Goal: Communication & Community: Participate in discussion

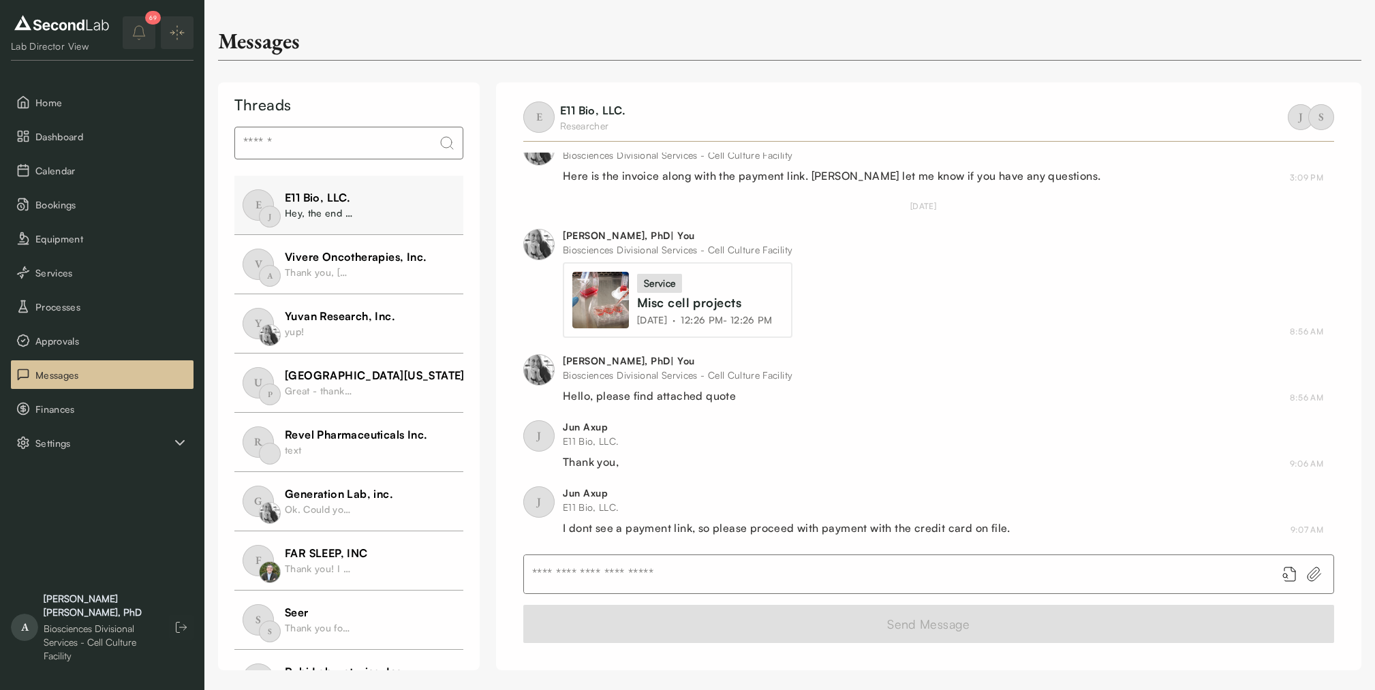
scroll to position [412, 0]
click at [781, 576] on input "text" at bounding box center [894, 574] width 741 height 38
click at [777, 570] on input "text" at bounding box center [894, 574] width 741 height 38
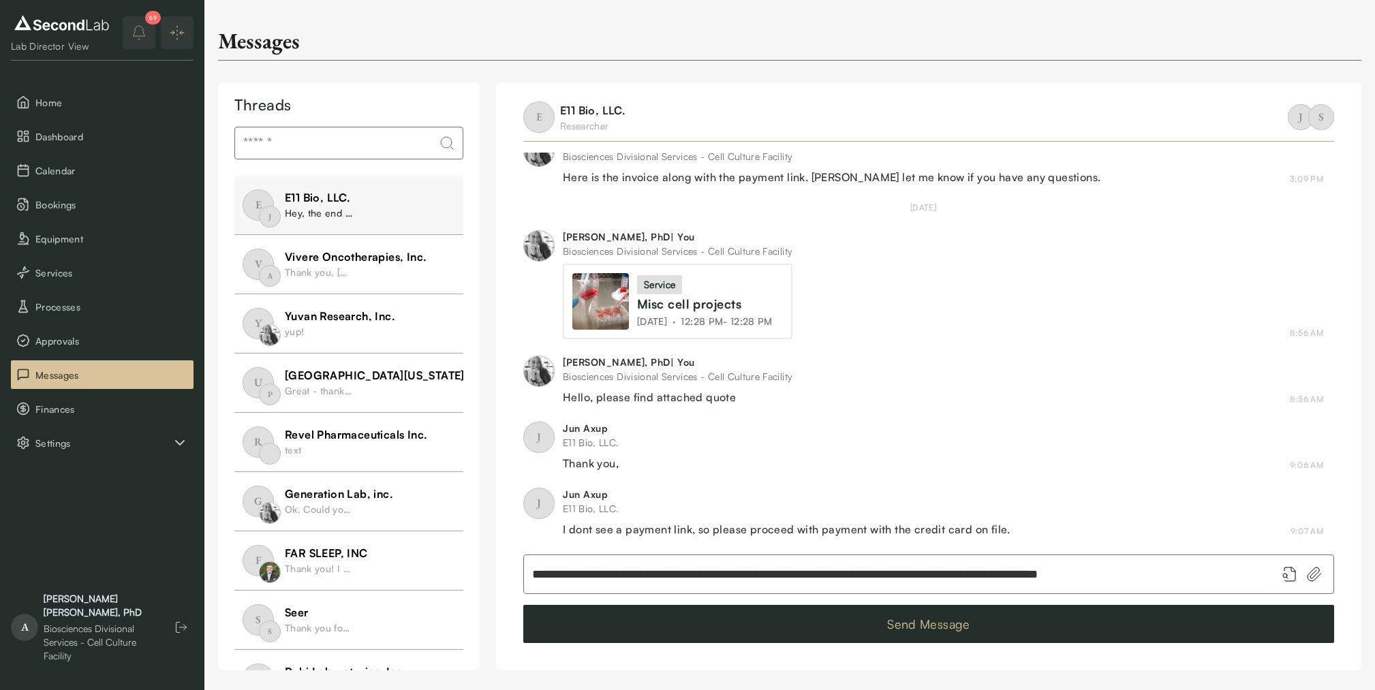
type input "**********"
click at [983, 630] on button "Send Message" at bounding box center [928, 624] width 811 height 38
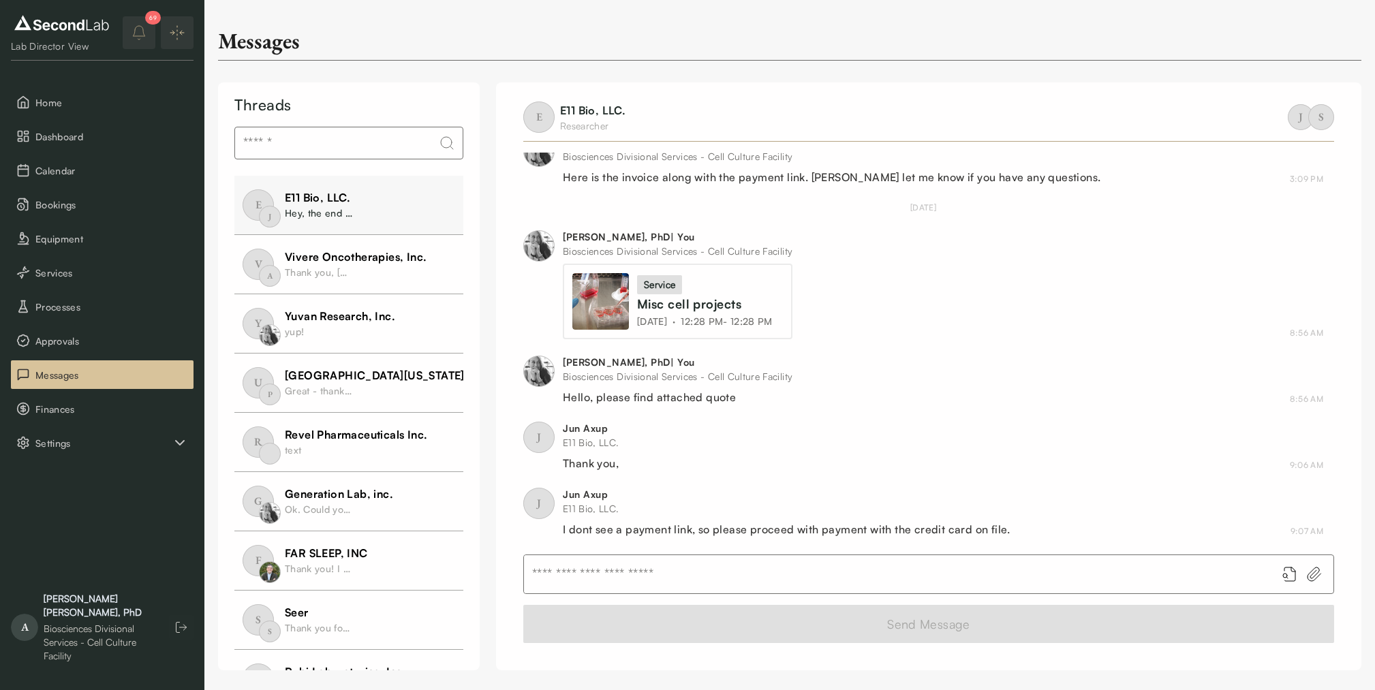
scroll to position [478, 0]
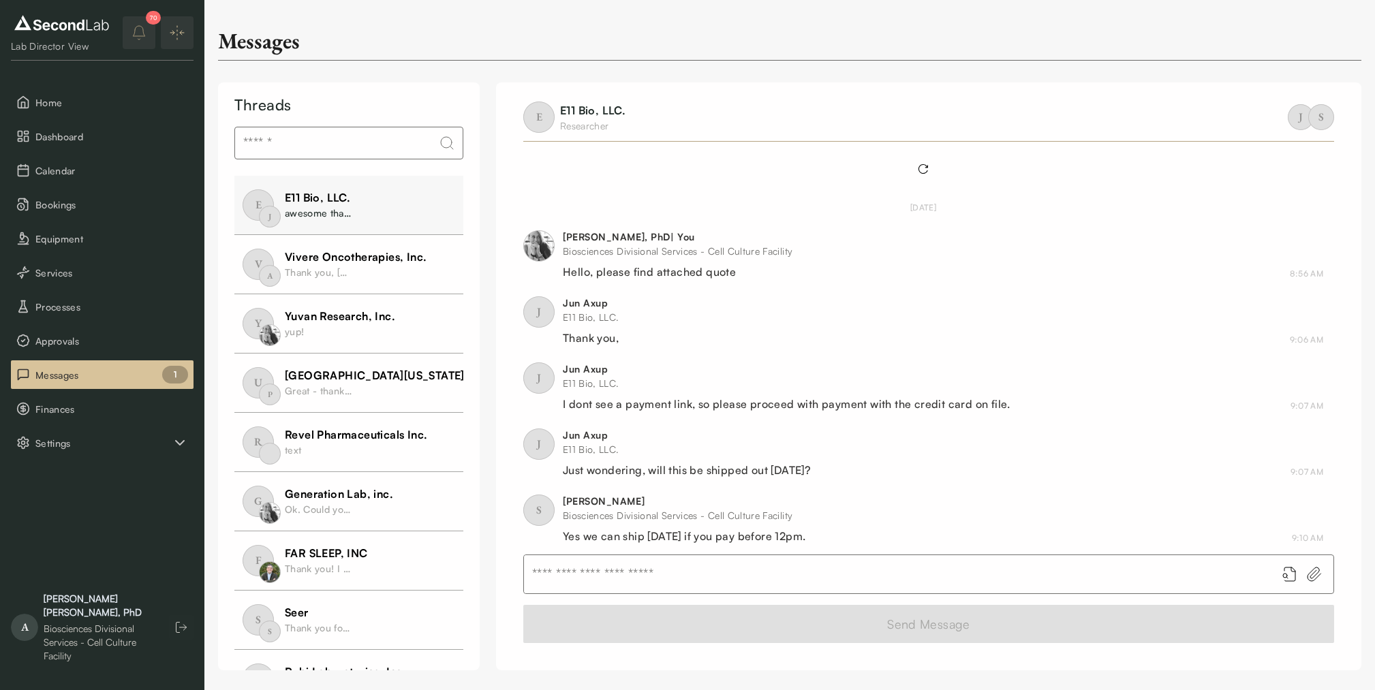
scroll to position [371, 0]
